Goal: Navigation & Orientation: Find specific page/section

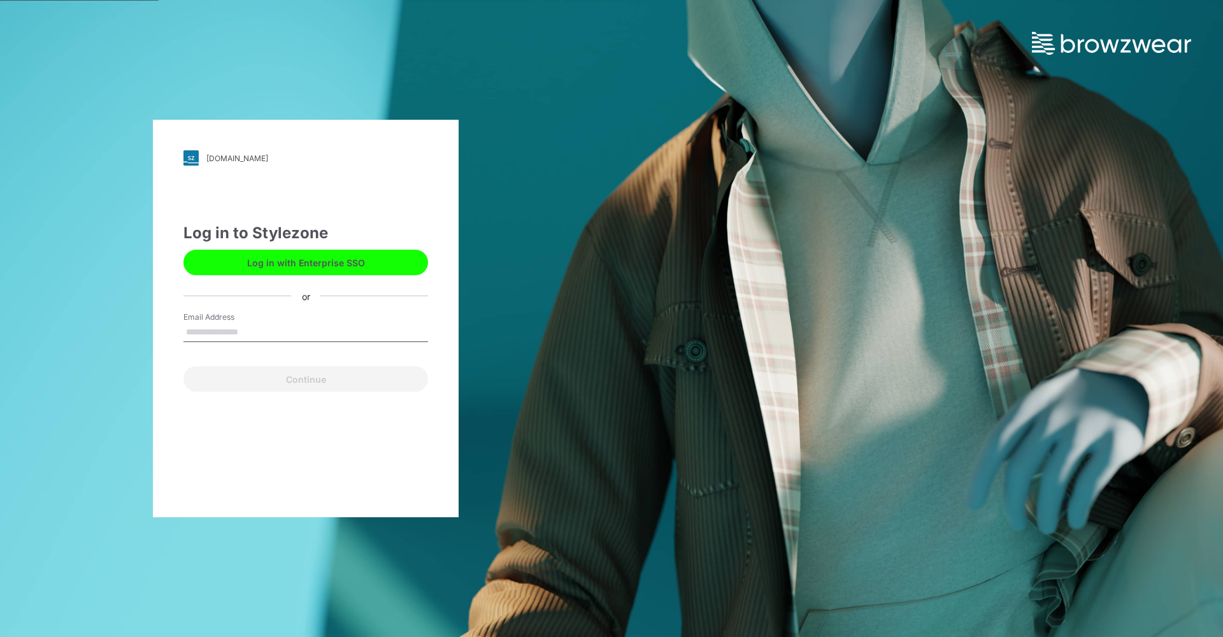
click at [262, 422] on div "iso-ap-southeast-1.stylezone.com Loading... Log in to Stylezone Log in with Ent…" at bounding box center [306, 318] width 306 height 397
click at [269, 262] on button "Log in with Enterprise SSO" at bounding box center [305, 262] width 245 height 25
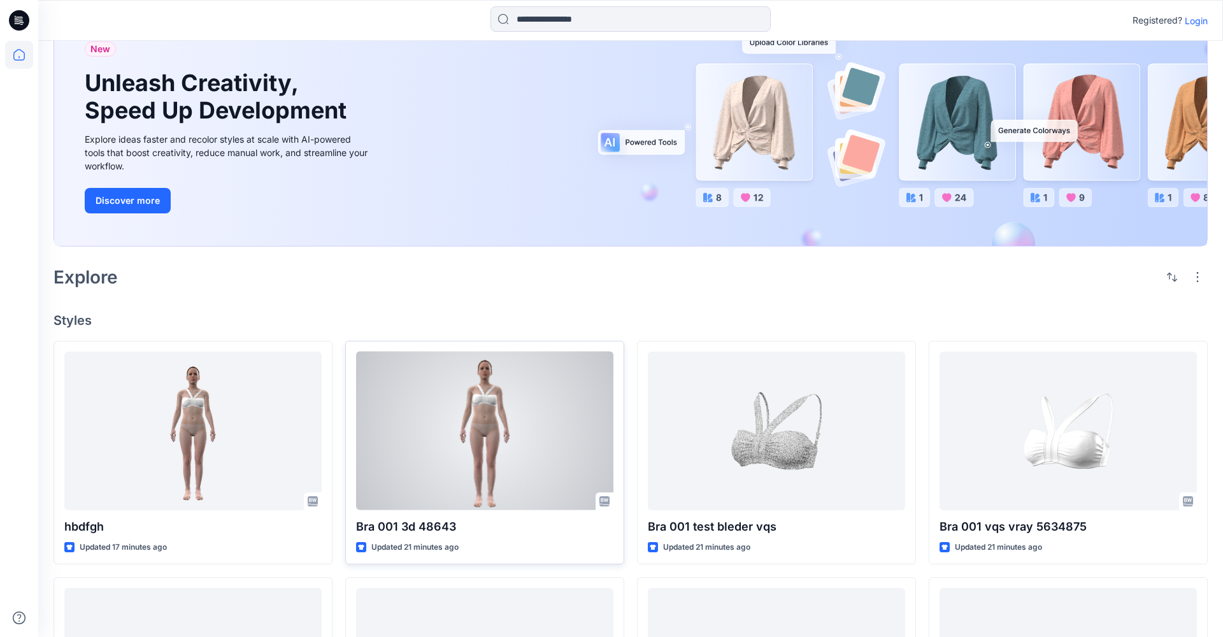
scroll to position [-17, 0]
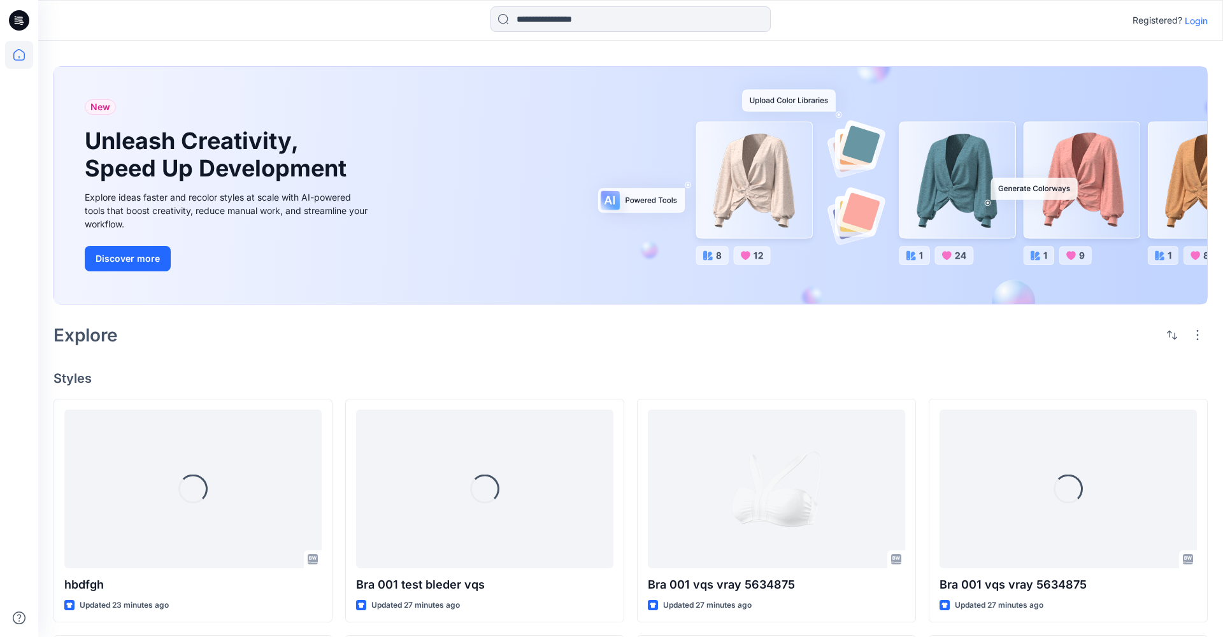
click at [1195, 18] on p "Login" at bounding box center [1195, 20] width 23 height 13
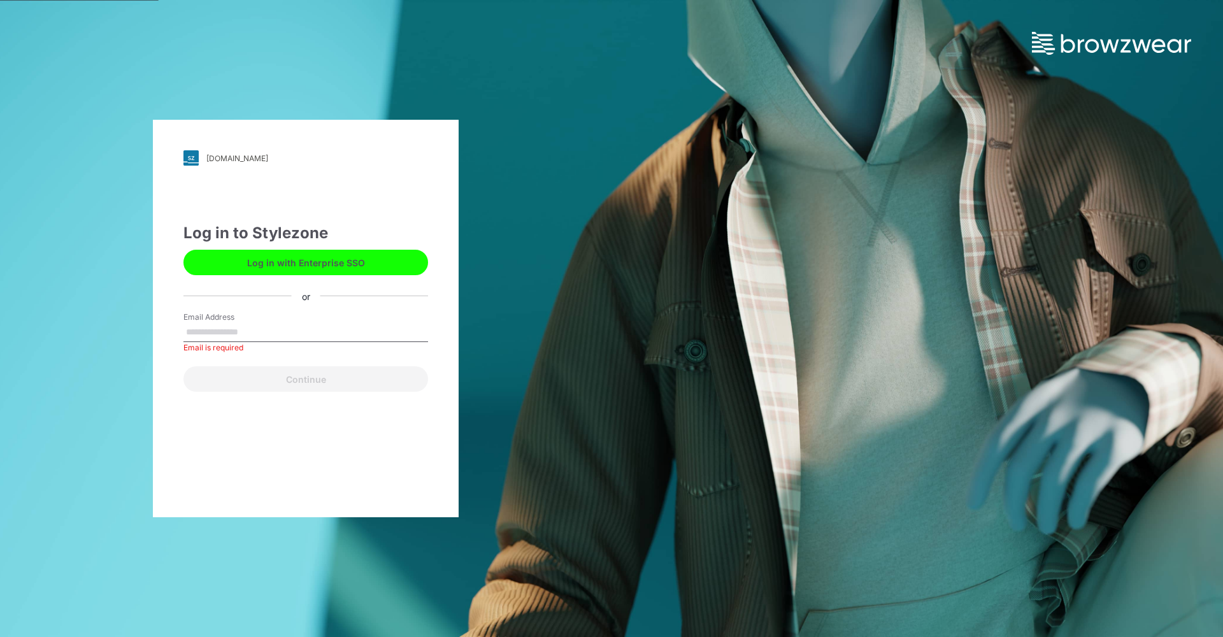
click at [318, 236] on div "Log in to Stylezone" at bounding box center [305, 233] width 245 height 23
click at [225, 333] on input "Email Address" at bounding box center [305, 332] width 245 height 19
click at [301, 257] on button "Log in with Enterprise SSO" at bounding box center [305, 262] width 245 height 25
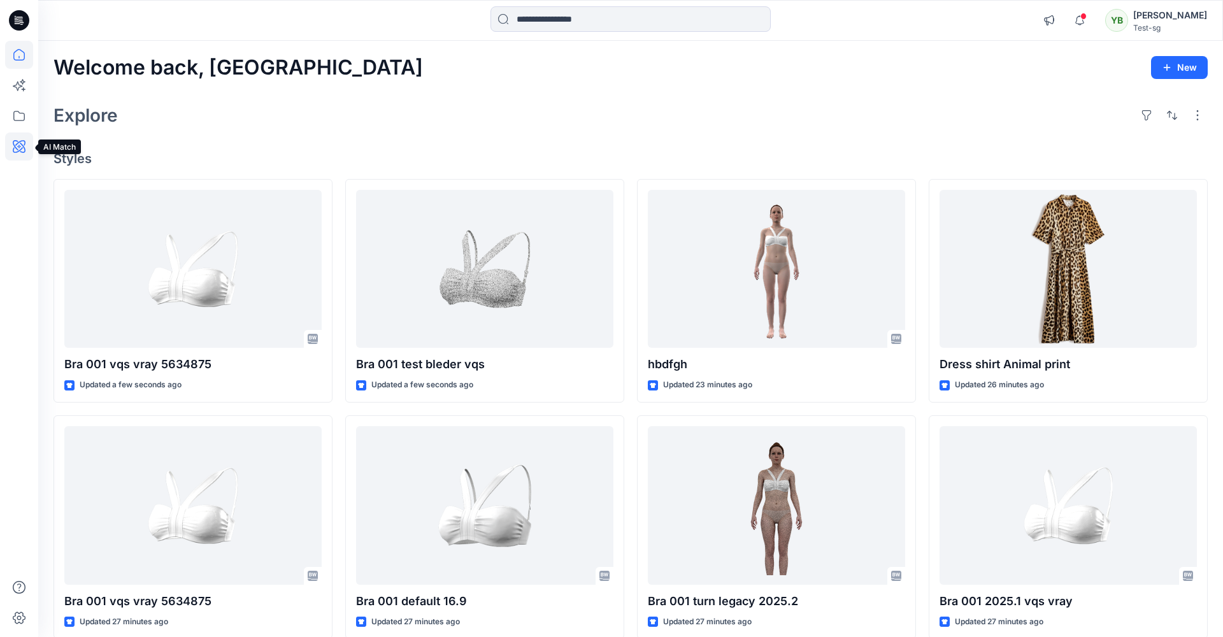
click at [18, 151] on icon at bounding box center [19, 146] width 13 height 13
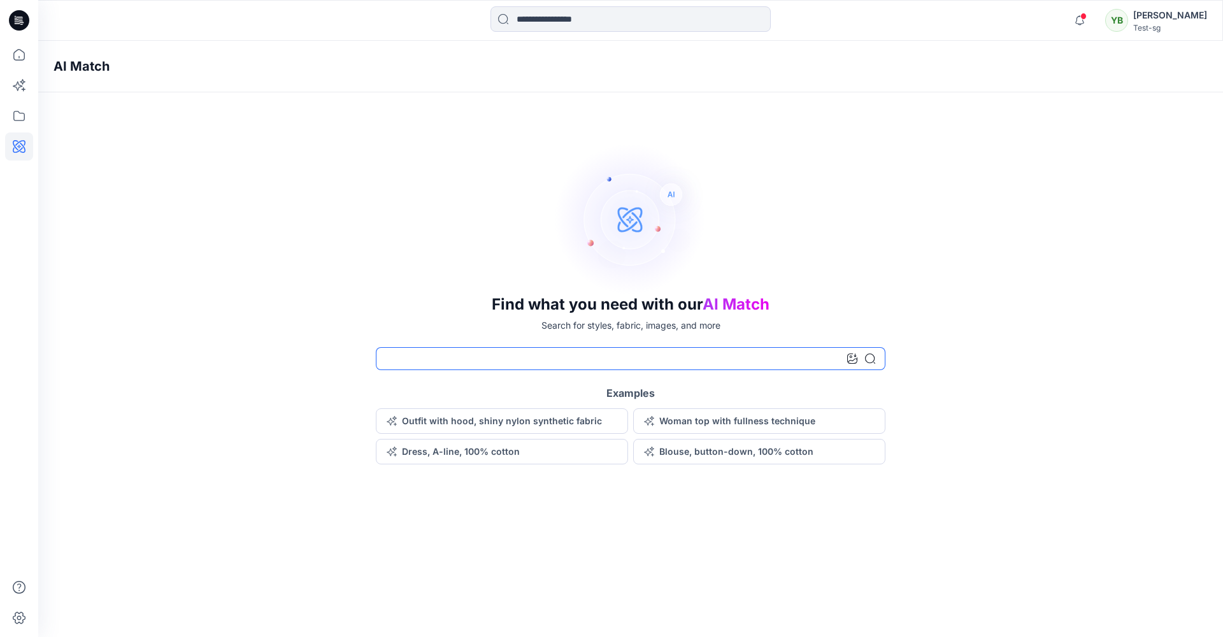
click at [410, 357] on input at bounding box center [630, 358] width 509 height 23
type input "***"
